Goal: Task Accomplishment & Management: Manage account settings

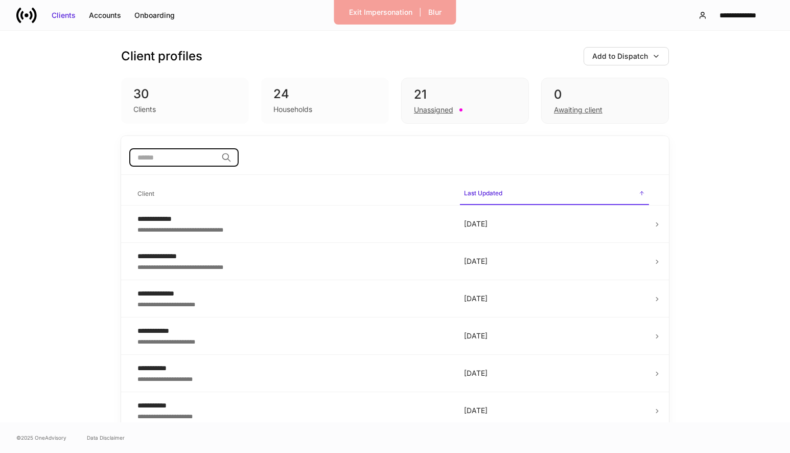
click at [202, 163] on input "search" at bounding box center [173, 157] width 88 height 18
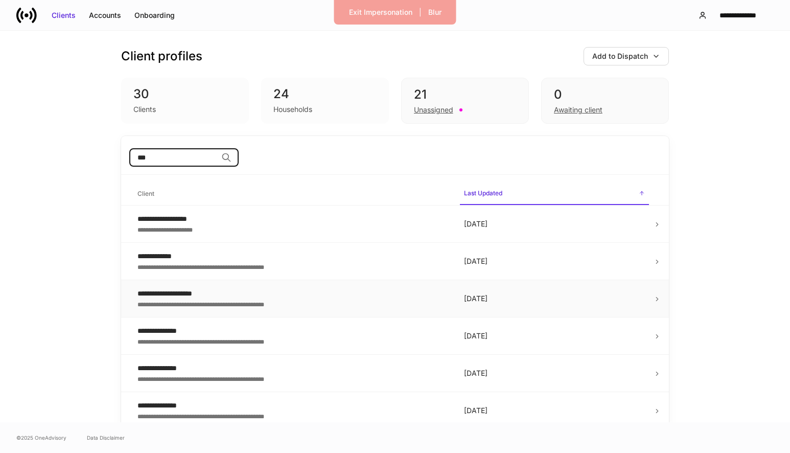
scroll to position [7, 0]
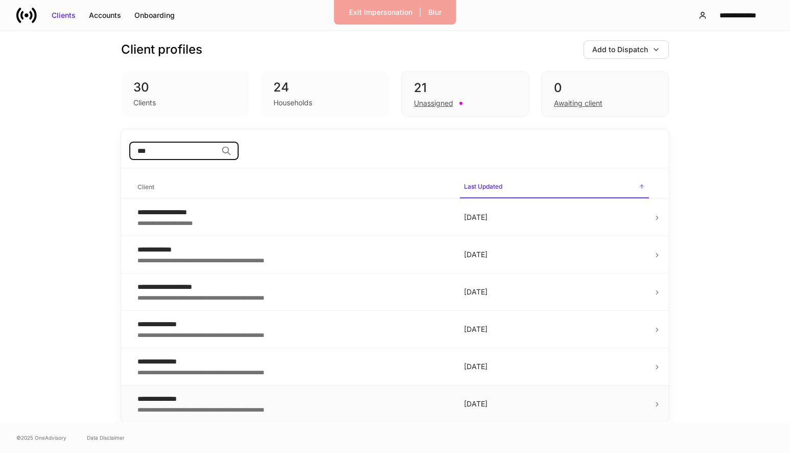
type input "***"
click at [203, 398] on div "**********" at bounding box center [292, 398] width 310 height 10
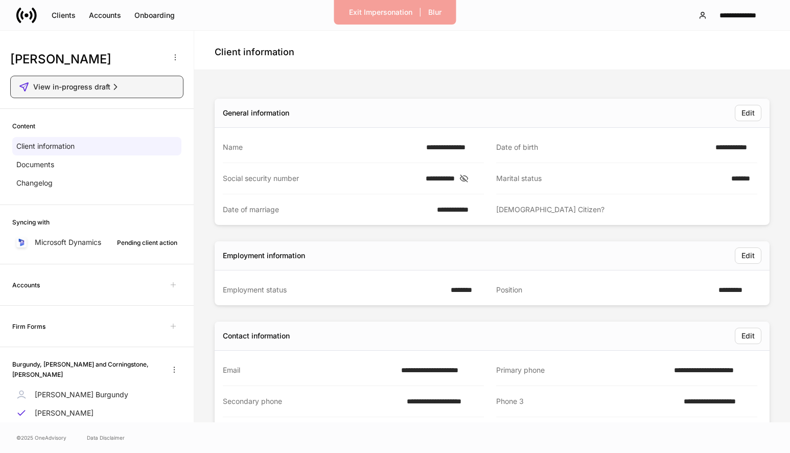
click at [137, 85] on div "View in-progress draft" at bounding box center [97, 87] width 156 height 10
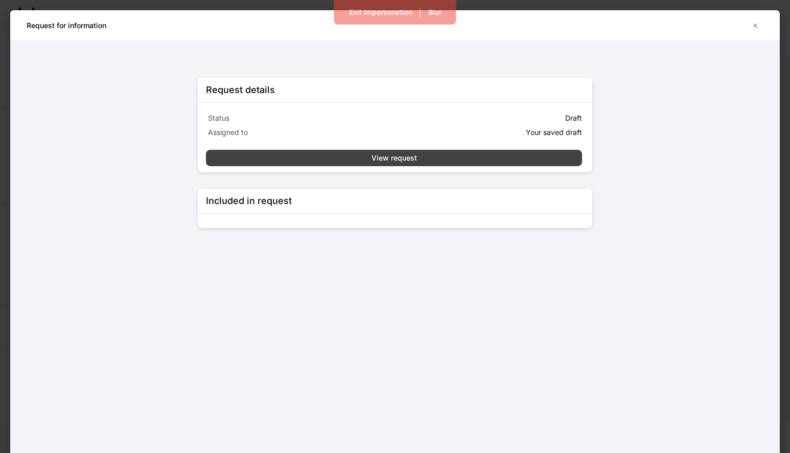
click at [394, 163] on button "View request" at bounding box center [394, 158] width 376 height 16
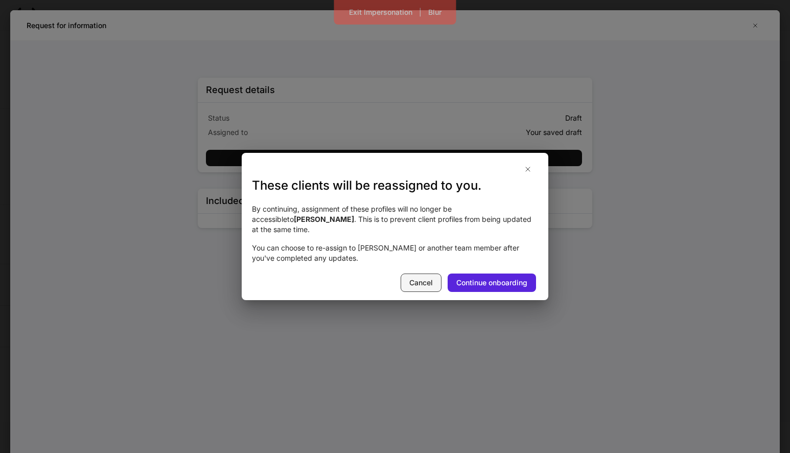
click at [418, 277] on div "Cancel" at bounding box center [420, 282] width 23 height 10
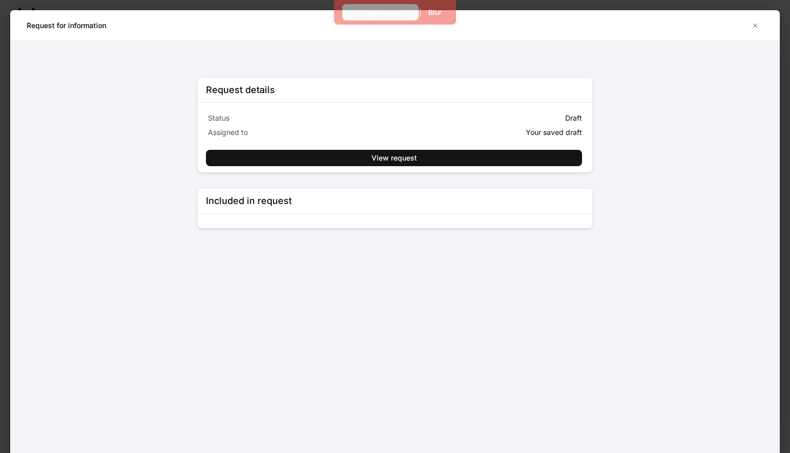
click at [381, 15] on div "Exit Impersonation" at bounding box center [380, 12] width 63 height 10
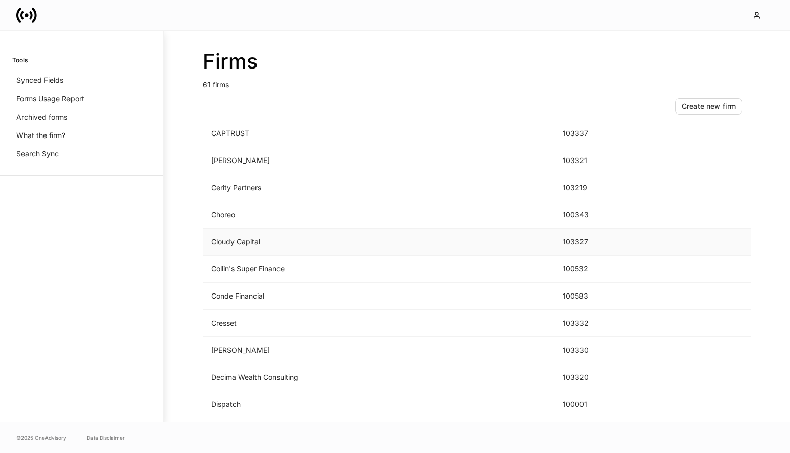
scroll to position [357, 0]
click at [260, 156] on td "[PERSON_NAME]" at bounding box center [378, 162] width 351 height 27
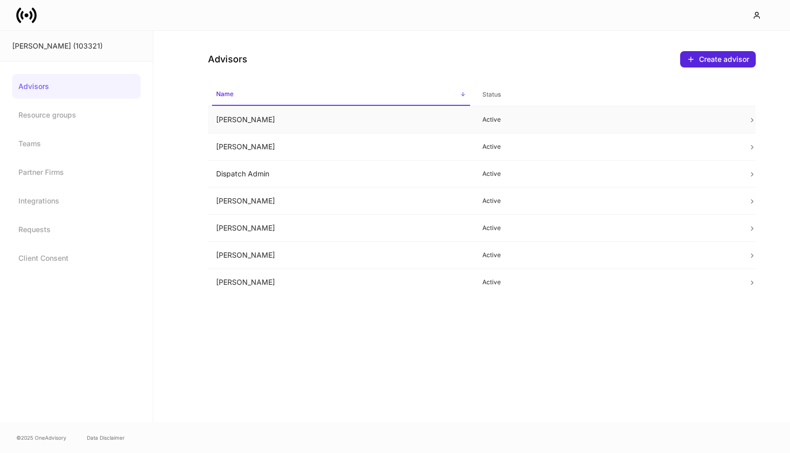
click at [442, 115] on td "[PERSON_NAME]" at bounding box center [341, 119] width 266 height 27
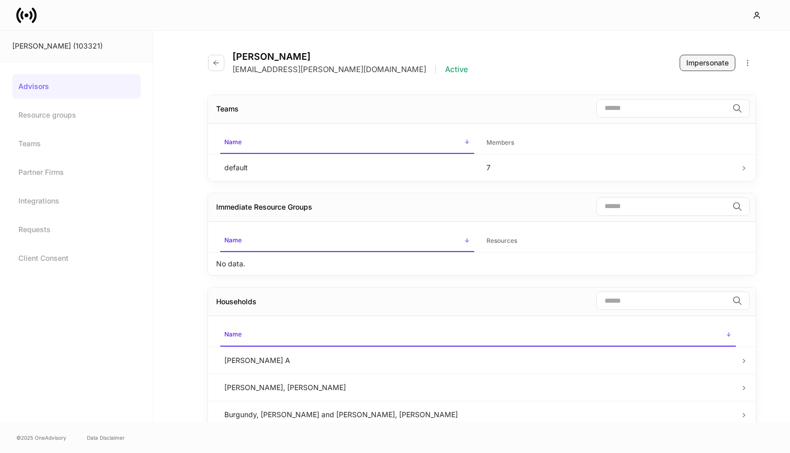
click at [701, 64] on div "Impersonate" at bounding box center [707, 63] width 42 height 10
